Goal: Task Accomplishment & Management: Use online tool/utility

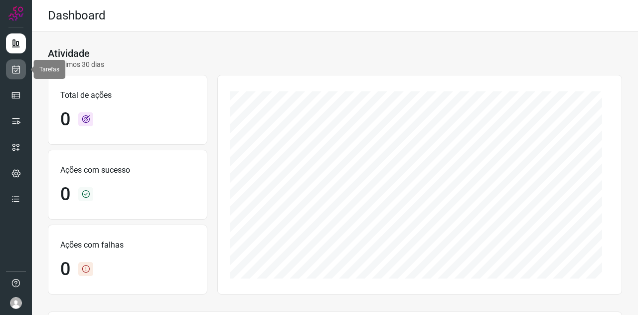
click at [6, 72] on link at bounding box center [16, 69] width 20 height 20
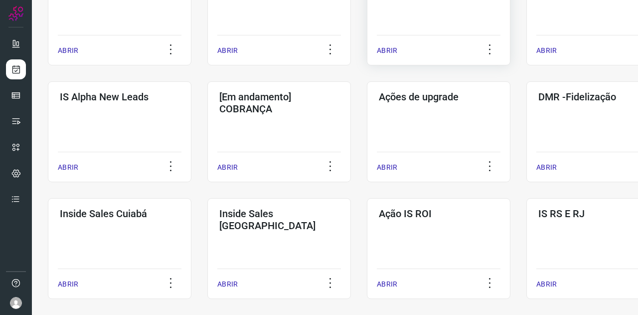
scroll to position [349, 0]
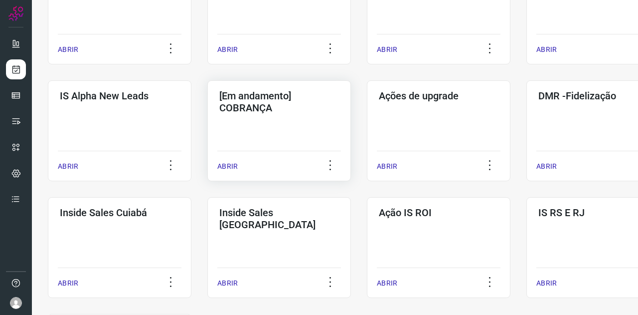
click at [367, 129] on div "[Em andamento] COBRANÇA ABRIR" at bounding box center [439, 130] width 144 height 101
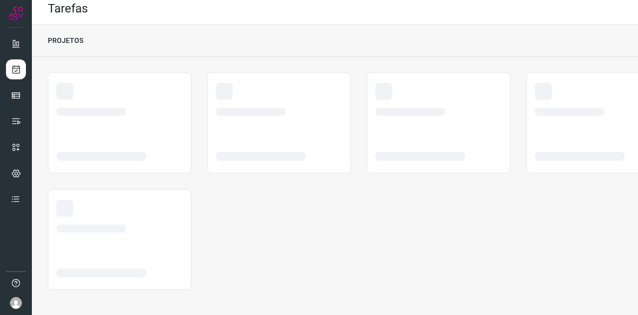
scroll to position [7, 0]
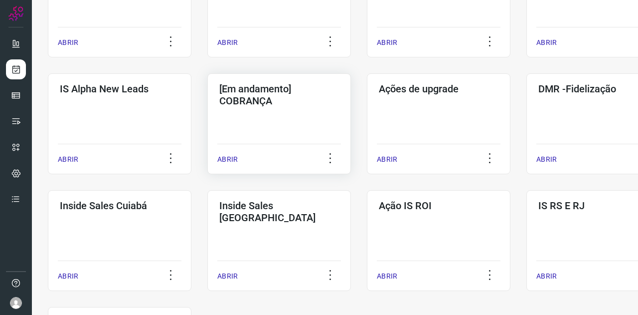
click at [367, 124] on div "[Em andamento] COBRANÇA ABRIR" at bounding box center [439, 123] width 144 height 101
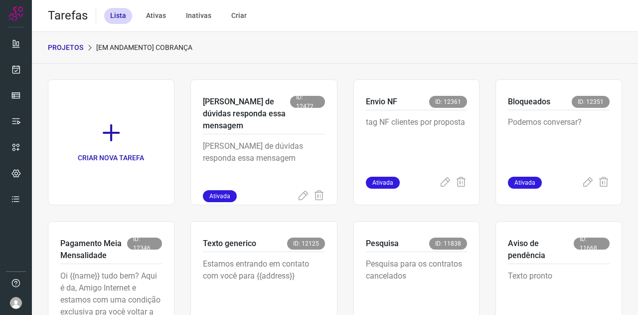
click at [75, 48] on p "PROJETOS" at bounding box center [65, 47] width 35 height 10
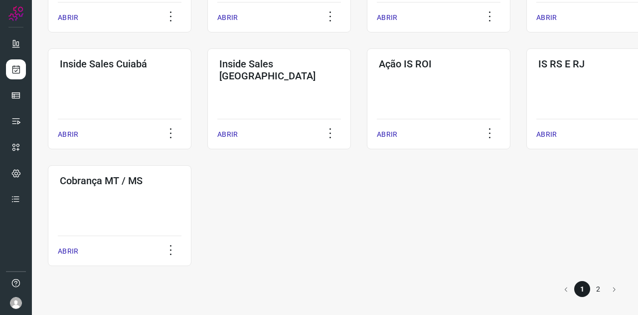
click at [592, 286] on li "2" at bounding box center [599, 289] width 16 height 16
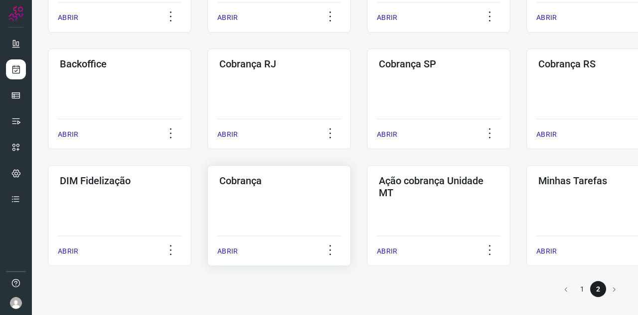
click at [285, 172] on div "Cobrança" at bounding box center [279, 179] width 124 height 16
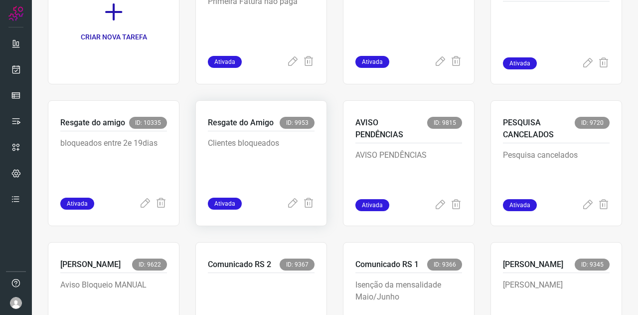
scroll to position [91, 0]
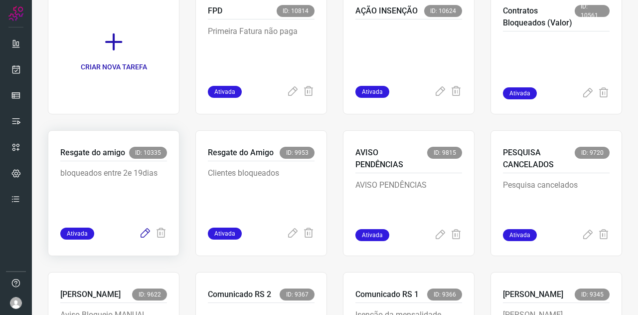
click at [144, 236] on icon at bounding box center [145, 233] width 12 height 12
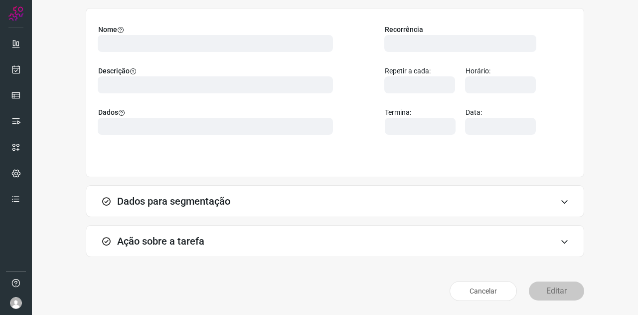
scroll to position [74, 0]
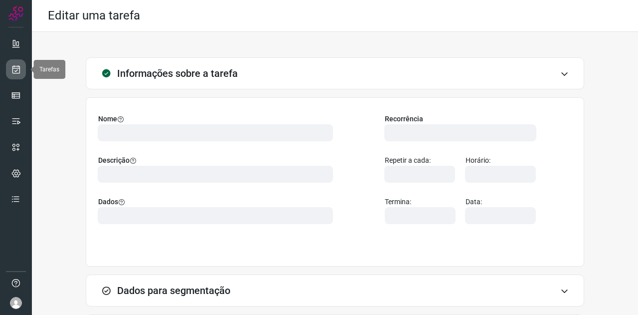
click at [10, 70] on link at bounding box center [16, 69] width 20 height 20
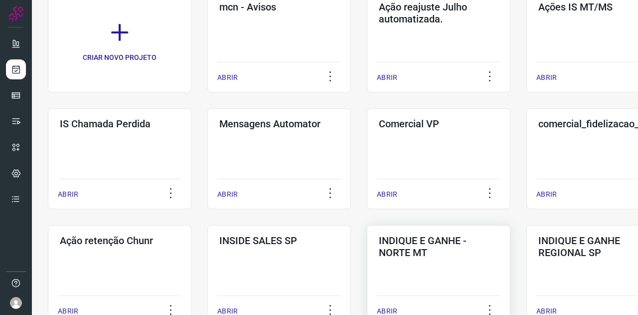
scroll to position [200, 0]
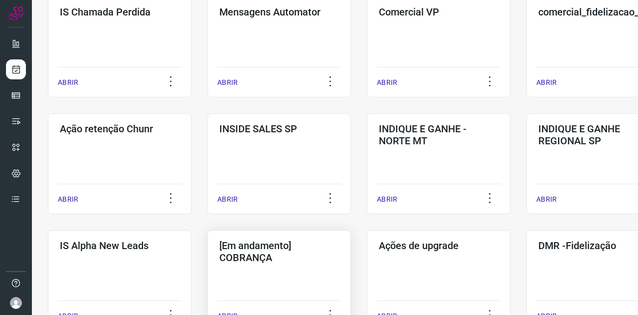
click at [320, 251] on h3 "[Em andamento] COBRANÇA" at bounding box center [279, 251] width 120 height 24
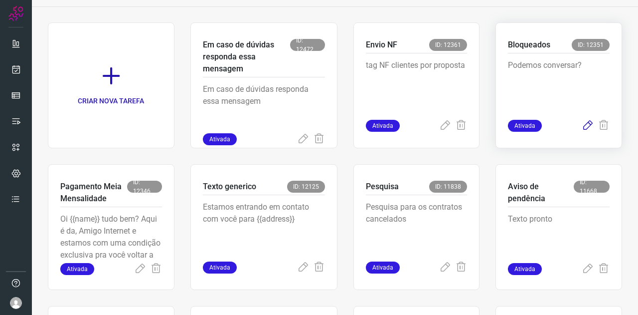
click at [582, 126] on icon at bounding box center [588, 126] width 12 height 12
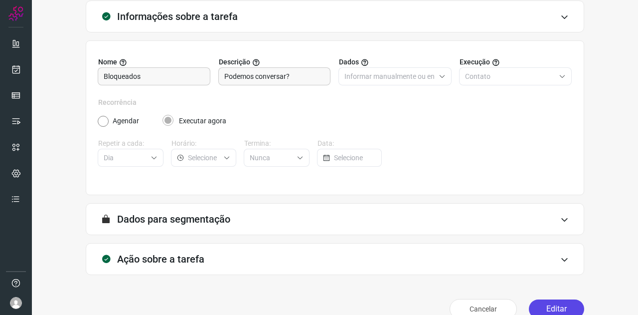
click at [565, 306] on button "Editar" at bounding box center [556, 308] width 55 height 19
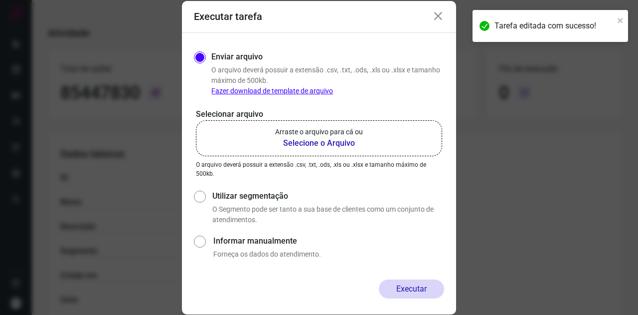
click at [316, 143] on b "Selecione o Arquivo" at bounding box center [319, 143] width 88 height 12
click at [0, 0] on input "Arraste o arquivo para cá ou Selecione o Arquivo" at bounding box center [0, 0] width 0 height 0
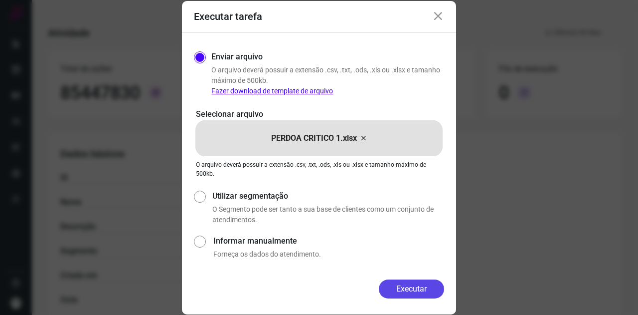
click at [429, 284] on button "Executar" at bounding box center [411, 288] width 65 height 19
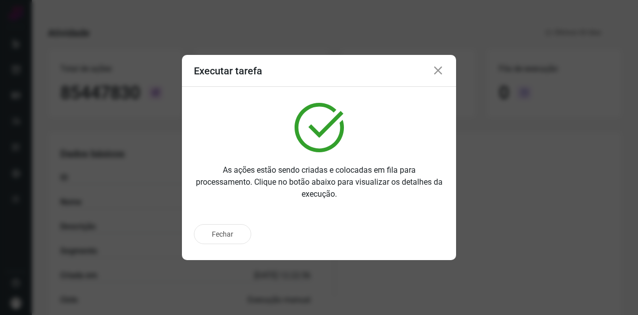
click at [442, 67] on icon at bounding box center [438, 71] width 12 height 12
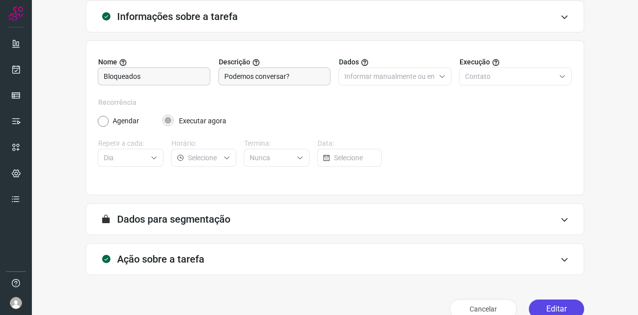
click at [549, 311] on button "Editar" at bounding box center [556, 308] width 55 height 19
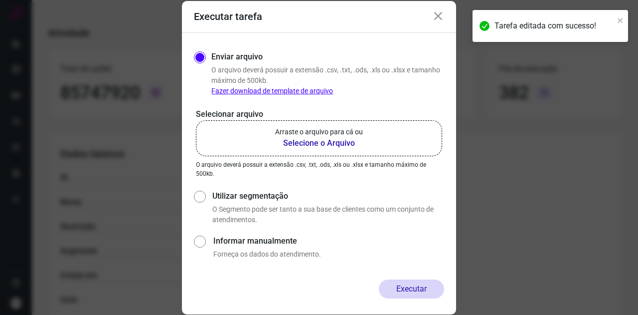
click at [316, 135] on p "Arraste o arquivo para cá ou" at bounding box center [319, 132] width 88 height 10
click at [0, 0] on input "Arraste o arquivo para cá ou Selecione o Arquivo" at bounding box center [0, 0] width 0 height 0
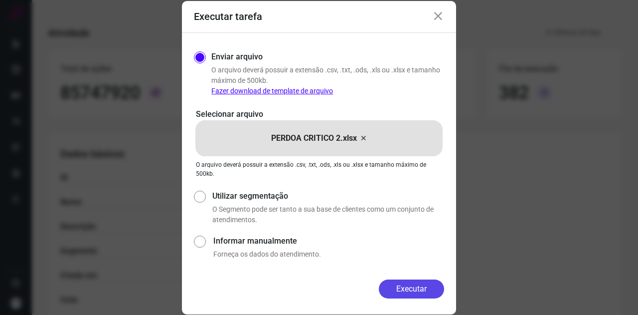
click at [410, 282] on button "Executar" at bounding box center [411, 288] width 65 height 19
